Goal: Task Accomplishment & Management: Complete application form

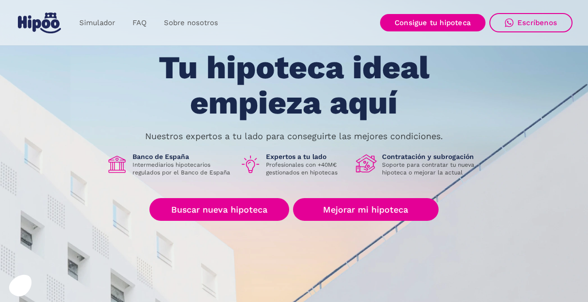
scroll to position [45, 0]
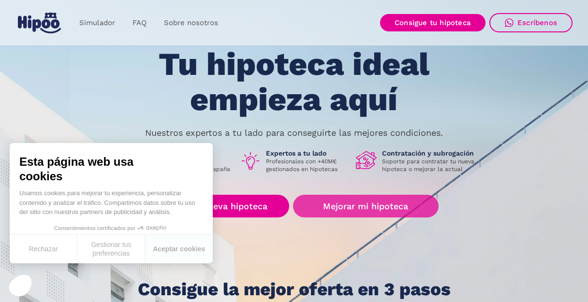
click at [357, 207] on link "Mejorar mi hipoteca" at bounding box center [366, 206] width 146 height 23
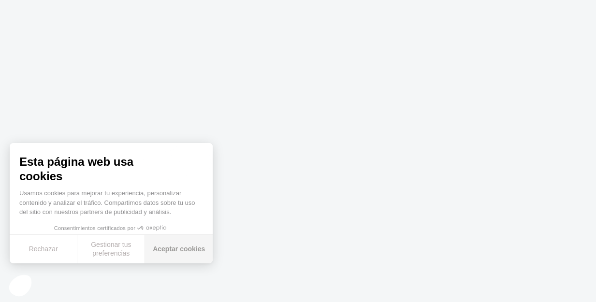
click at [167, 250] on button "Aceptar cookies" at bounding box center [179, 249] width 68 height 29
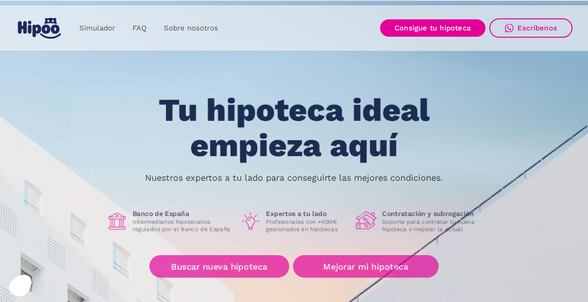
scroll to position [45, 0]
